Goal: Find contact information

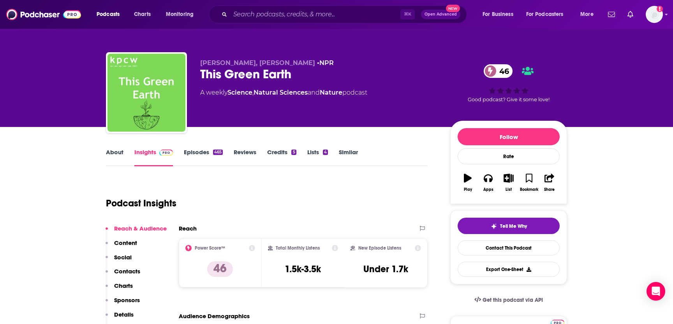
click at [136, 273] on p "Contacts" at bounding box center [127, 270] width 26 height 7
drag, startPoint x: 200, startPoint y: 63, endPoint x: 247, endPoint y: 64, distance: 46.7
click at [247, 64] on span "[PERSON_NAME], [PERSON_NAME]" at bounding box center [257, 62] width 115 height 7
copy span "[PERSON_NAME]"
click at [240, 14] on input "Search podcasts, credits, & more..." at bounding box center [315, 14] width 170 height 12
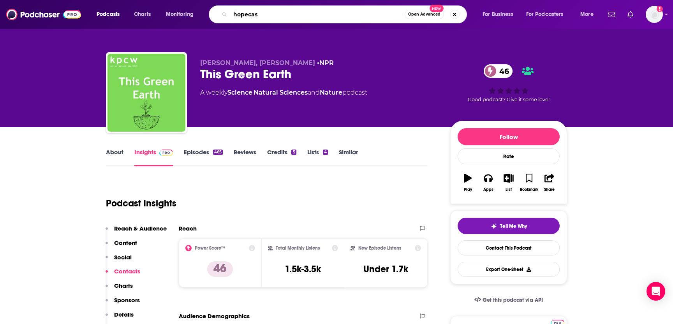
type input "hopecast"
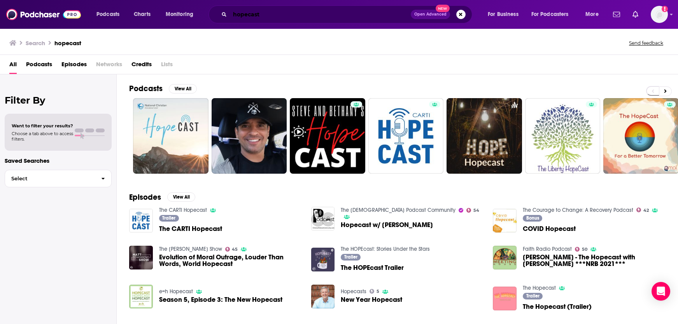
click at [294, 13] on input "hopecast" at bounding box center [320, 14] width 181 height 12
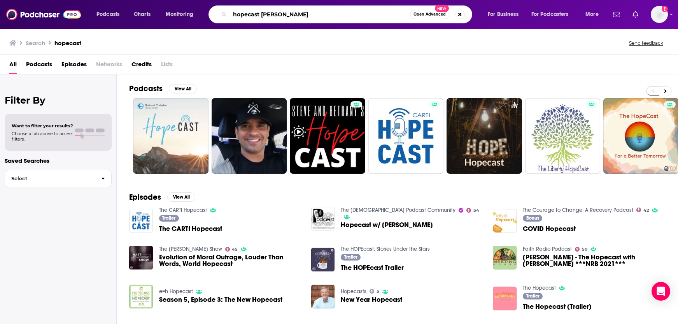
type input "hopecast [PERSON_NAME]"
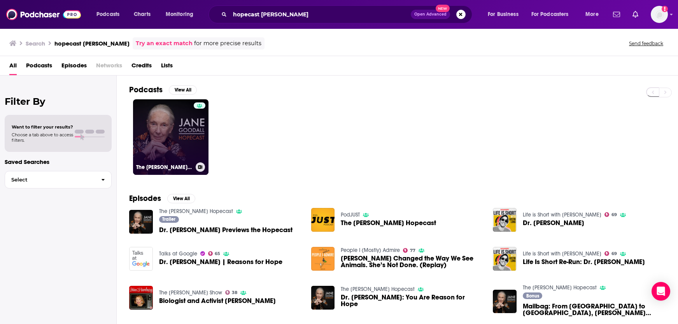
click at [173, 150] on link "The [PERSON_NAME] Hopecast" at bounding box center [171, 137] width 76 height 76
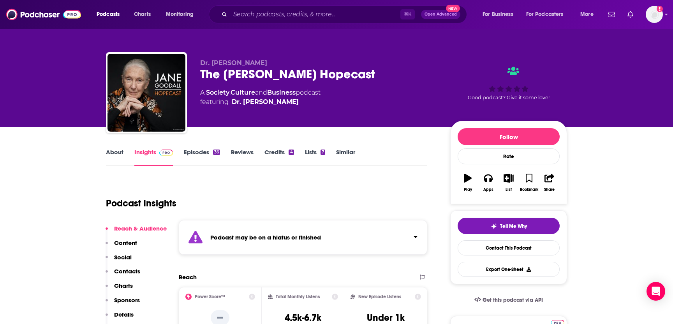
click at [126, 269] on p "Contacts" at bounding box center [127, 270] width 26 height 7
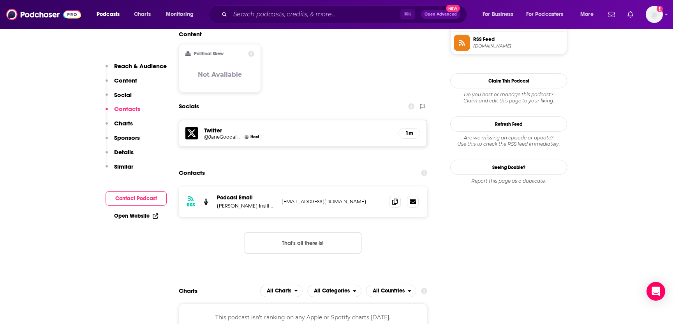
scroll to position [680, 0]
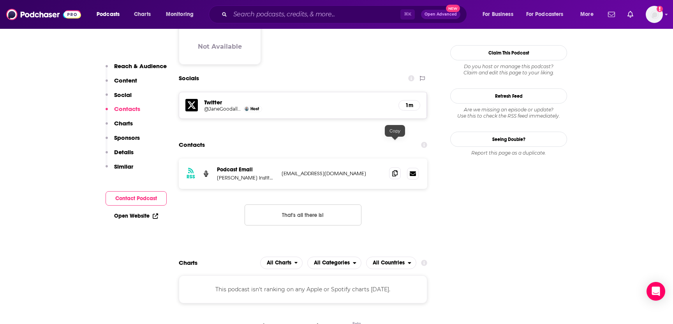
click at [394, 170] on icon at bounding box center [394, 173] width 5 height 6
